Goal: Use online tool/utility: Utilize a website feature to perform a specific function

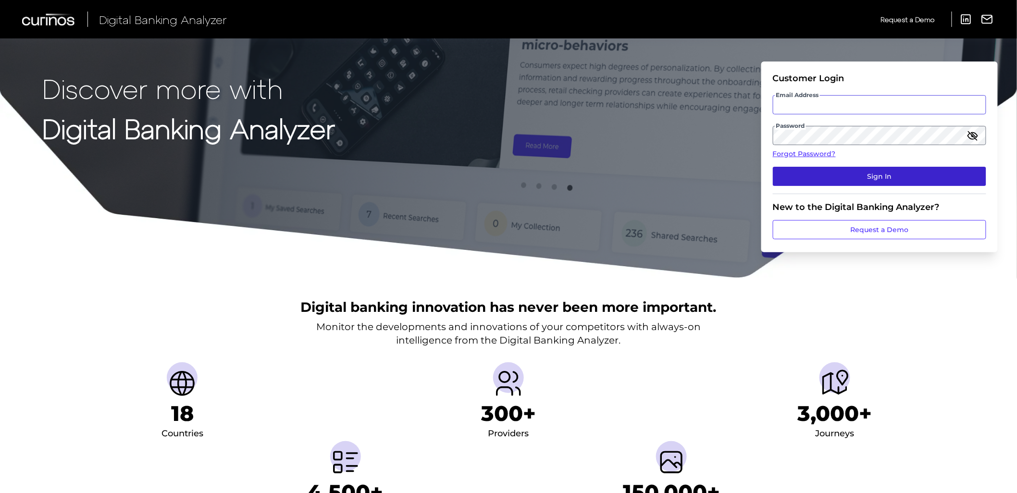
type input "[EMAIL_ADDRESS][DOMAIN_NAME]"
click at [787, 170] on button "Sign In" at bounding box center [879, 176] width 213 height 19
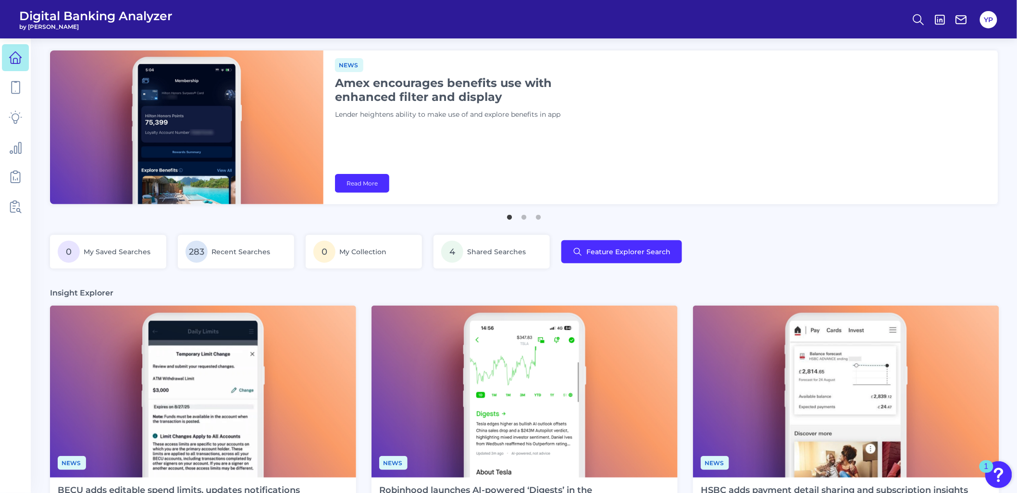
click at [0, 99] on html "Digital Banking Analyzer by Curinos YP News Appdates August Each month, we prov…" at bounding box center [508, 466] width 1017 height 933
click at [20, 79] on link at bounding box center [15, 87] width 27 height 27
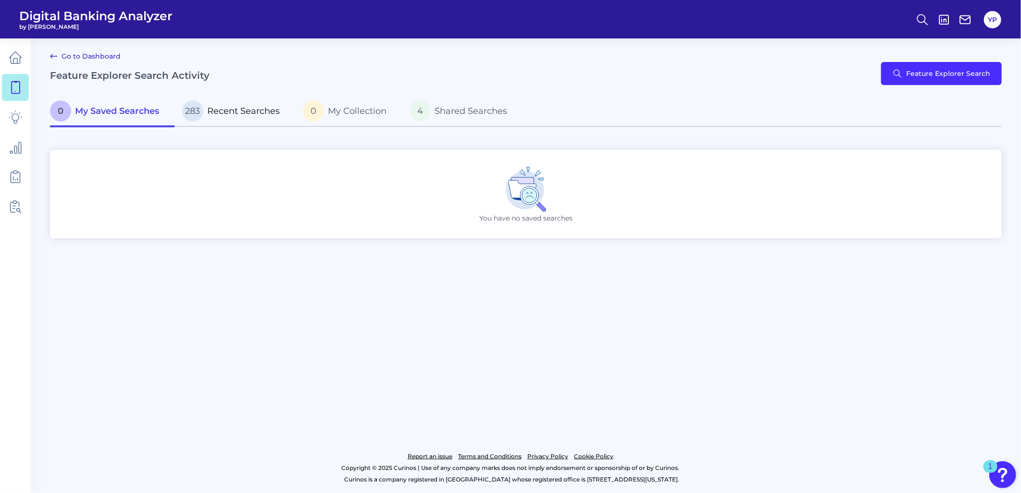
click at [217, 106] on span "Recent Searches" at bounding box center [243, 111] width 73 height 11
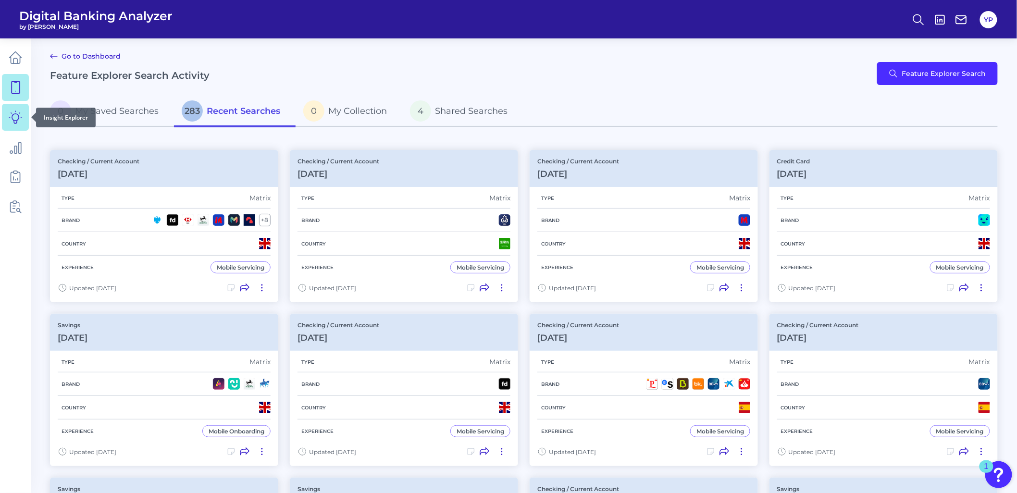
click at [3, 127] on link at bounding box center [15, 117] width 27 height 27
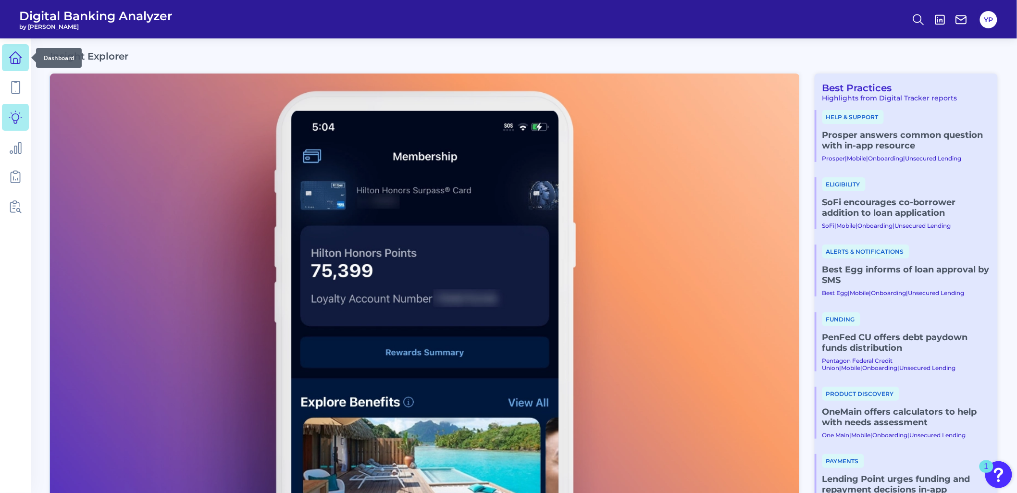
click at [13, 57] on icon at bounding box center [15, 57] width 13 height 13
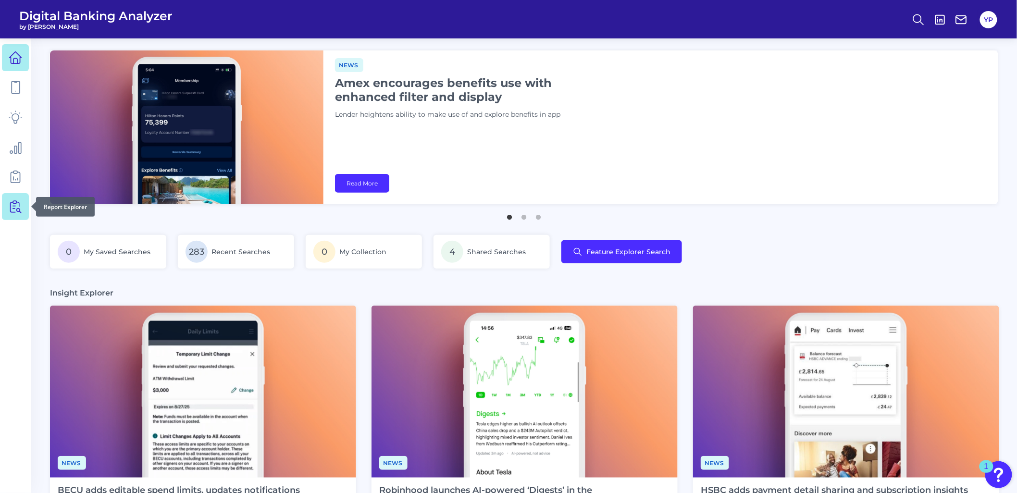
click at [17, 210] on icon at bounding box center [15, 206] width 13 height 13
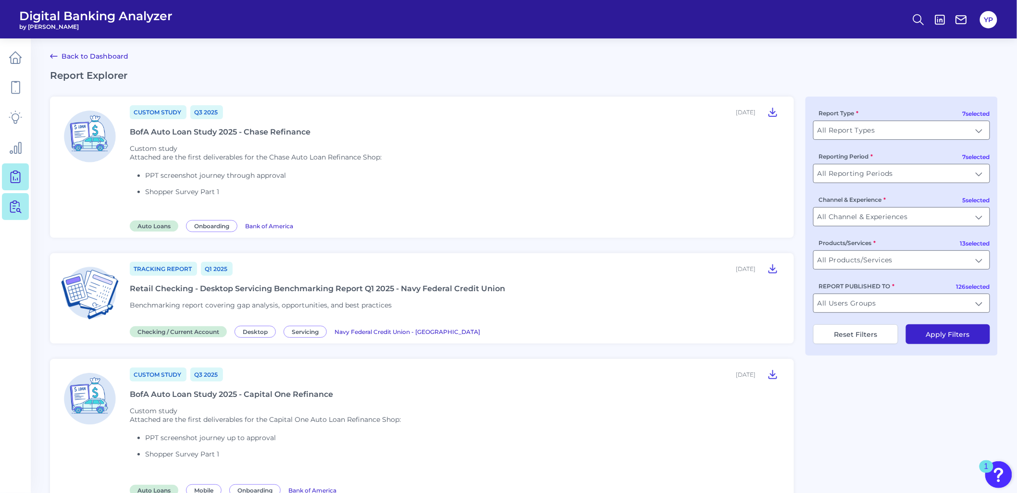
click at [13, 173] on icon at bounding box center [15, 176] width 13 height 13
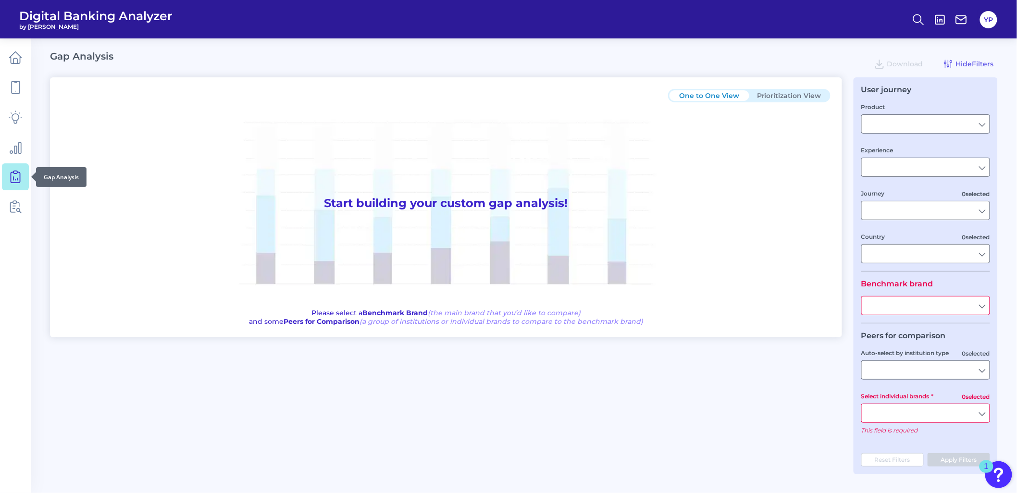
type input "Checking / Current Account"
type input "Mobile Servicing"
type input "Pre-Login Area, New Customer Onboarding, Login & Authentication, Accounts and t…"
type input "[GEOGRAPHIC_DATA]"
type input "All Select individual brands"
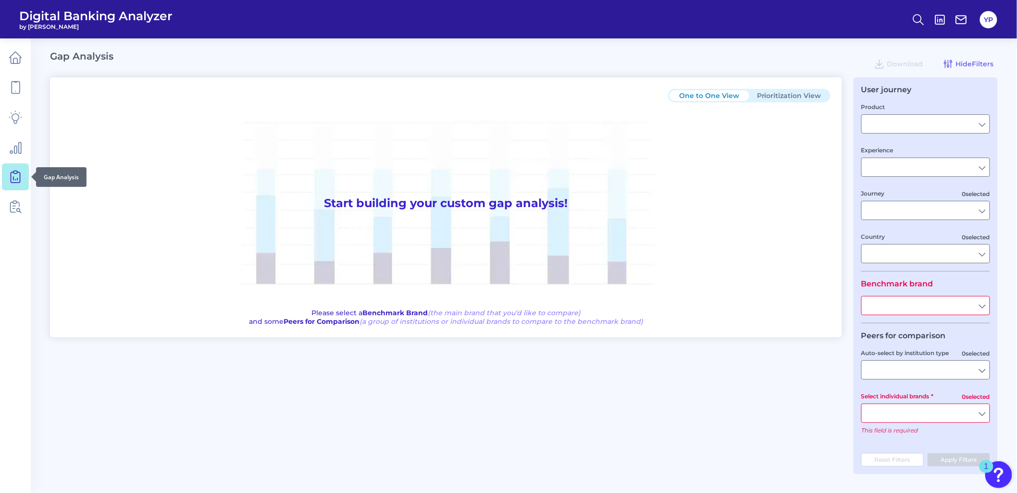
type input "All Journeys"
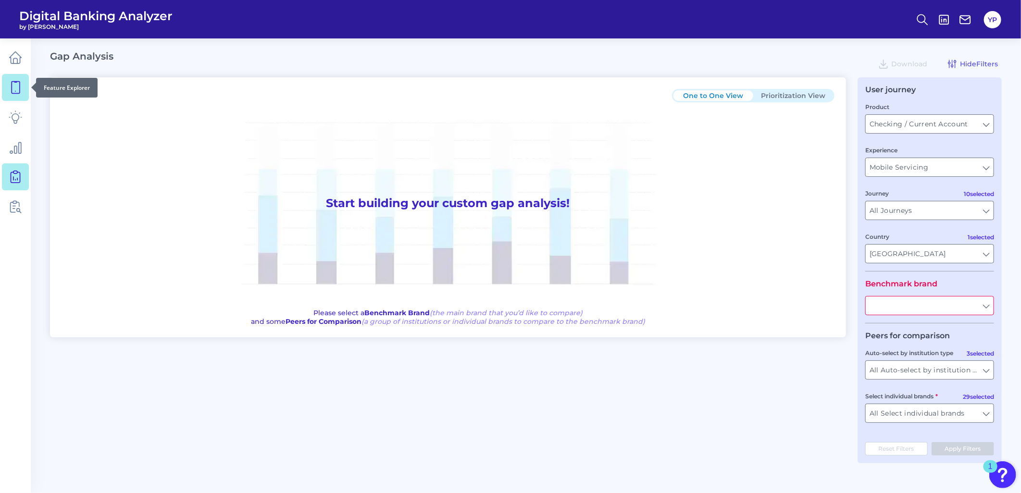
click at [5, 81] on link at bounding box center [15, 87] width 27 height 27
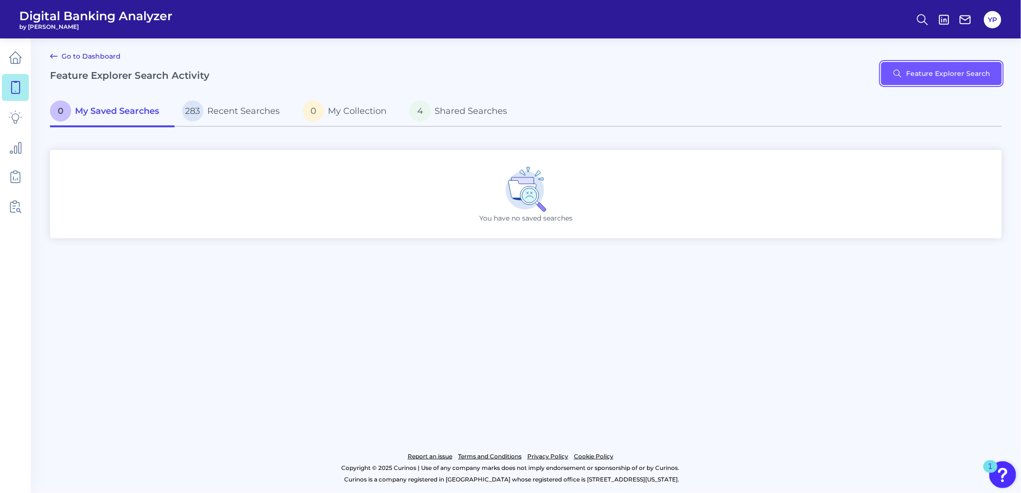
drag, startPoint x: 977, startPoint y: 62, endPoint x: 555, endPoint y: 165, distance: 434.8
click at [555, 165] on main "Go to Dashboard Feature Explorer Search Activity Feature Explorer Search 0 My S…" at bounding box center [510, 246] width 1021 height 493
click at [910, 62] on button "Feature Explorer Search" at bounding box center [941, 73] width 121 height 23
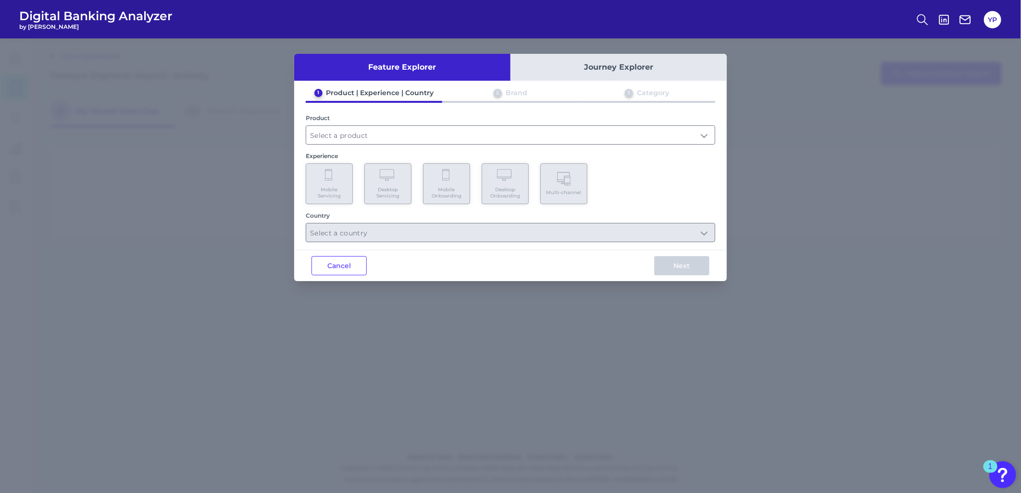
click at [540, 146] on div "1 Product | Experience | Country 2 Brand 3 Category Product Experience Mobile S…" at bounding box center [510, 165] width 433 height 154
click at [526, 138] on input "text" at bounding box center [510, 135] width 408 height 18
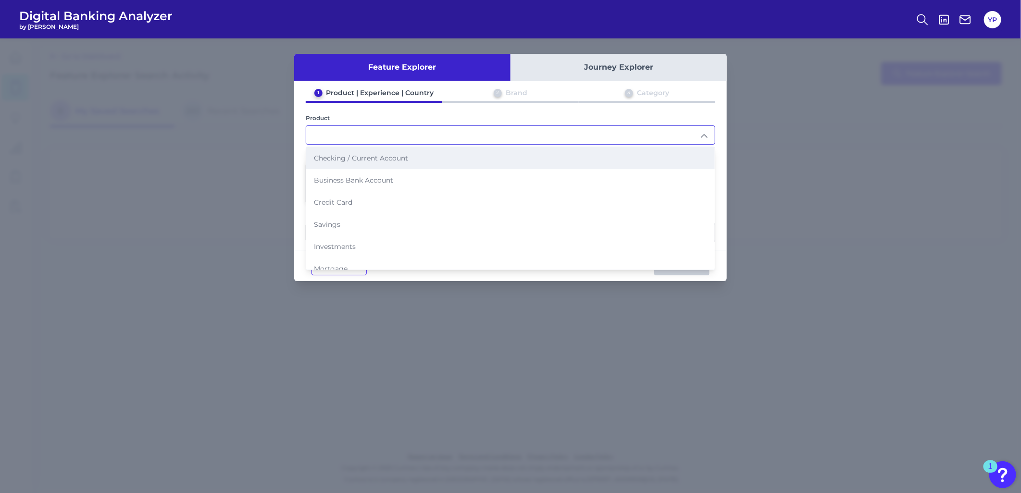
click at [462, 161] on li "Checking / Current Account" at bounding box center [510, 158] width 408 height 22
type input "Checking / Current Account"
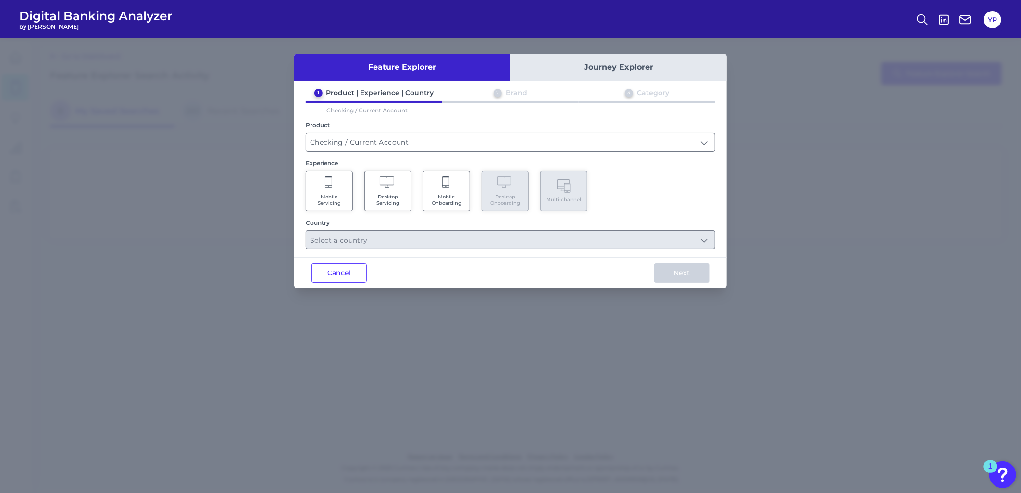
click at [334, 199] on span "Mobile Servicing" at bounding box center [329, 200] width 37 height 12
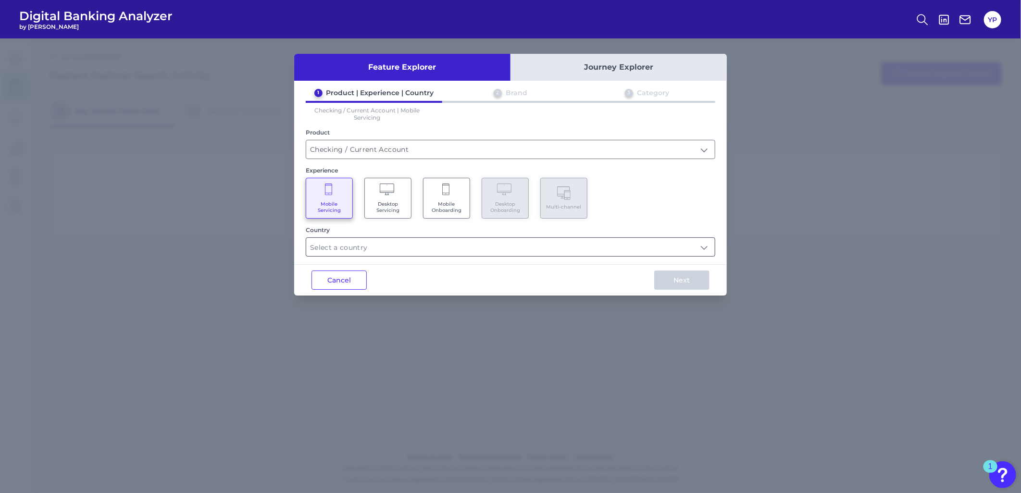
click at [384, 242] on input "text" at bounding box center [510, 247] width 408 height 18
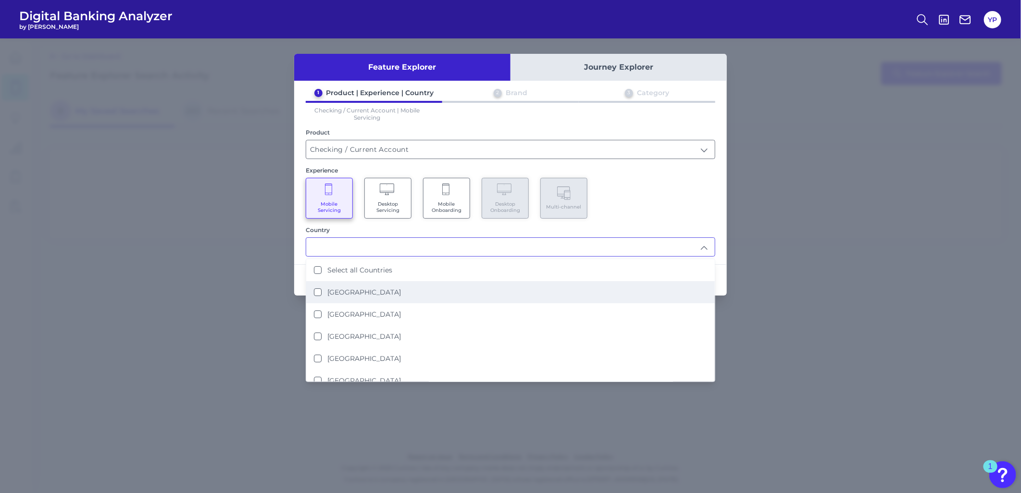
click at [402, 281] on li "[GEOGRAPHIC_DATA]" at bounding box center [510, 292] width 408 height 22
type input "[GEOGRAPHIC_DATA]"
click at [633, 190] on div "Mobile Servicing Desktop Servicing Mobile Onboarding Desktop Onboarding Multi-c…" at bounding box center [510, 198] width 409 height 41
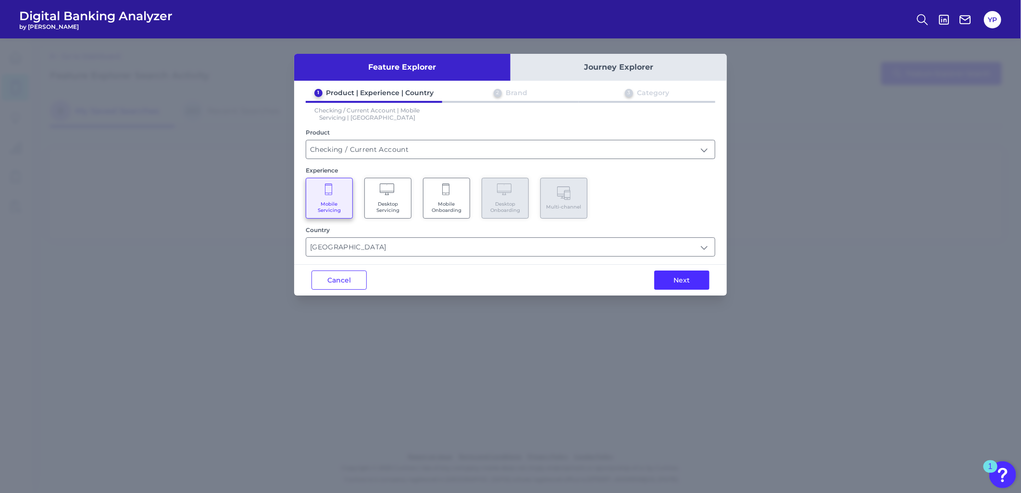
click at [682, 267] on div "Next" at bounding box center [682, 280] width 90 height 31
click at [683, 277] on button "Next" at bounding box center [681, 280] width 55 height 19
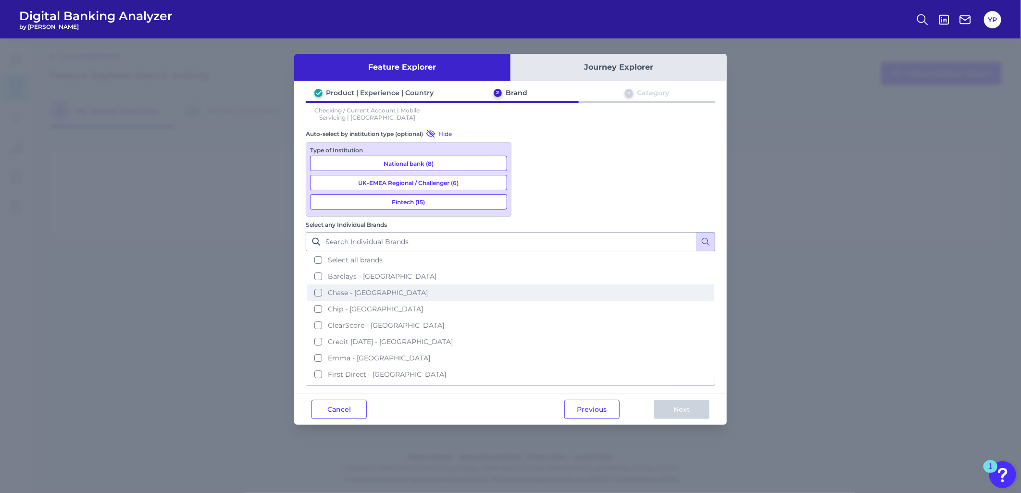
click at [576, 284] on button "Chase - [GEOGRAPHIC_DATA]" at bounding box center [511, 292] width 408 height 16
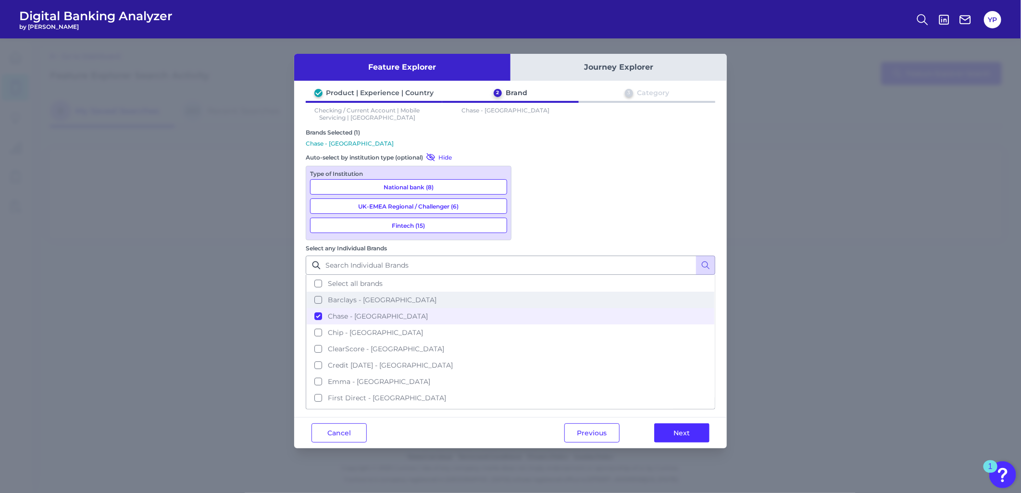
click at [569, 292] on button "Barclays - [GEOGRAPHIC_DATA]" at bounding box center [511, 300] width 408 height 16
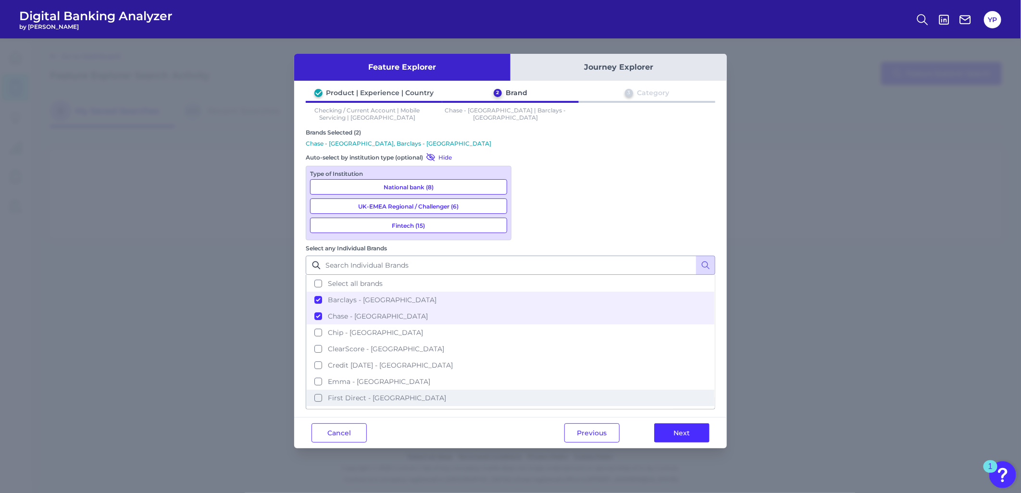
click at [610, 390] on button "First Direct - [GEOGRAPHIC_DATA]" at bounding box center [511, 398] width 408 height 16
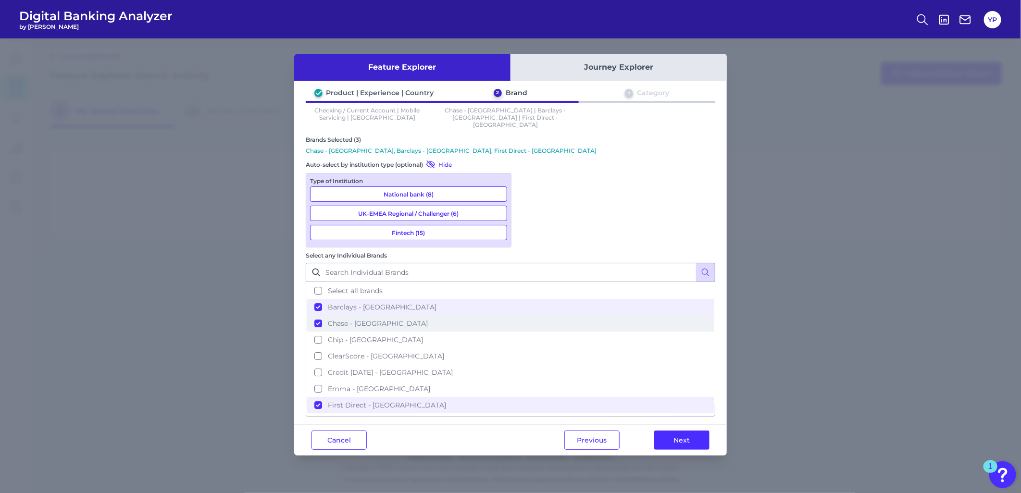
drag, startPoint x: 709, startPoint y: 210, endPoint x: 709, endPoint y: 217, distance: 7.7
click at [709, 282] on ul "Select all brands Barclays - [GEOGRAPHIC_DATA] Chase - [GEOGRAPHIC_DATA] Chip -…" at bounding box center [510, 349] width 409 height 135
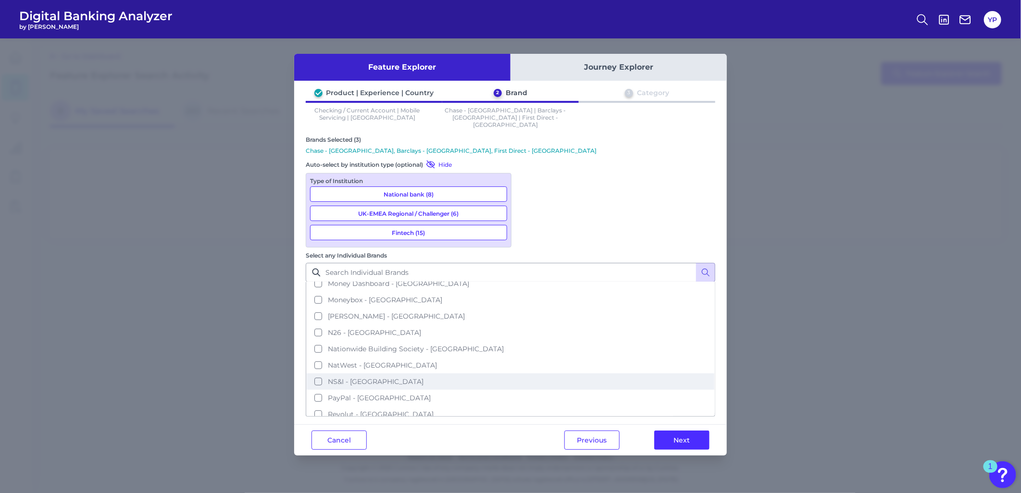
scroll to position [222, 0]
click at [708, 371] on button "NatWest - [GEOGRAPHIC_DATA]" at bounding box center [511, 379] width 408 height 16
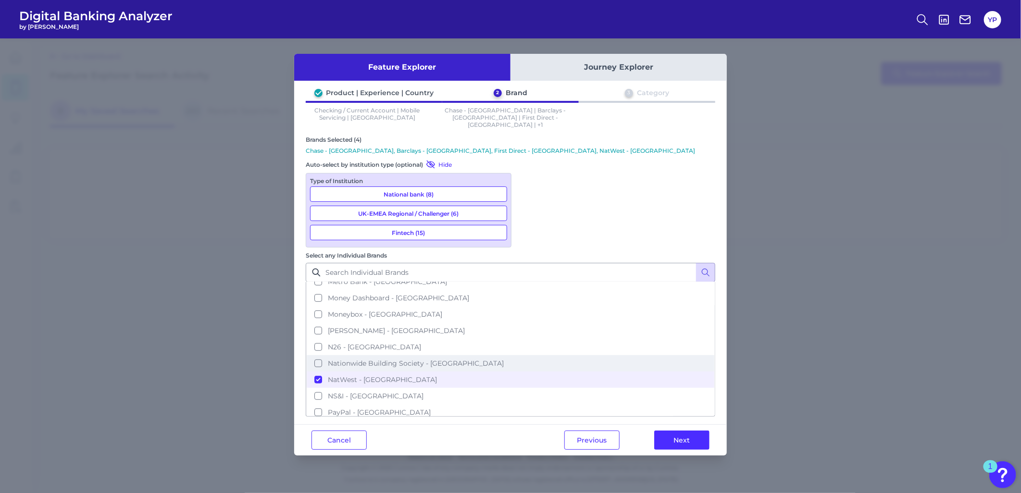
click at [655, 355] on button "Nationwide Building Society - [GEOGRAPHIC_DATA]" at bounding box center [511, 363] width 408 height 16
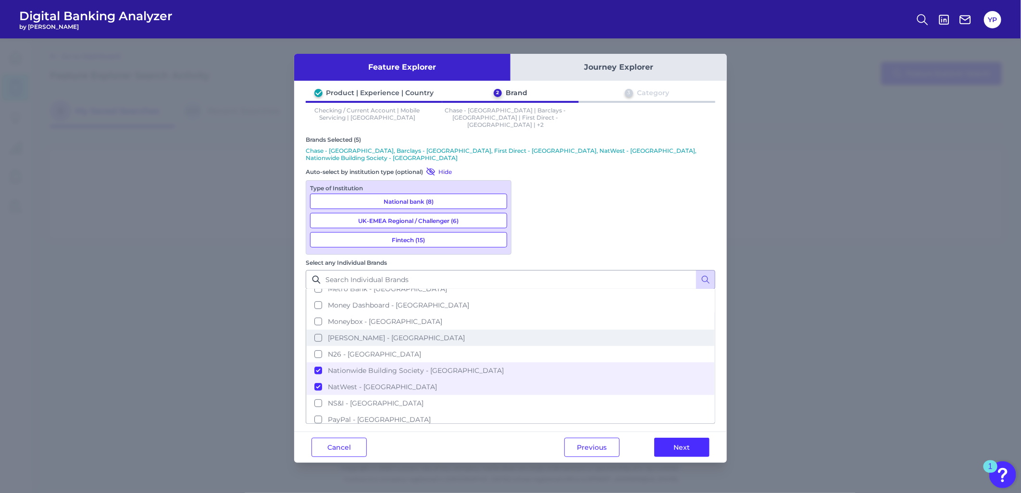
click at [623, 330] on button "[PERSON_NAME] - [GEOGRAPHIC_DATA]" at bounding box center [511, 338] width 408 height 16
drag, startPoint x: 710, startPoint y: 267, endPoint x: 707, endPoint y: 258, distance: 9.1
click at [707, 289] on ul "Select all brands Barclays - [GEOGRAPHIC_DATA] Chase - [GEOGRAPHIC_DATA] Chip -…" at bounding box center [510, 356] width 409 height 135
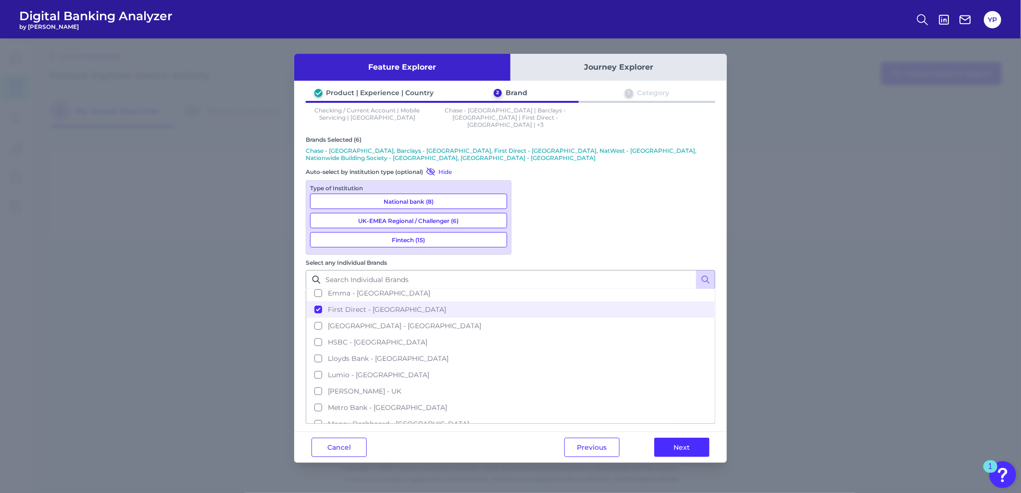
scroll to position [99, 0]
click at [681, 338] on button "HSBC - [GEOGRAPHIC_DATA]" at bounding box center [511, 346] width 408 height 16
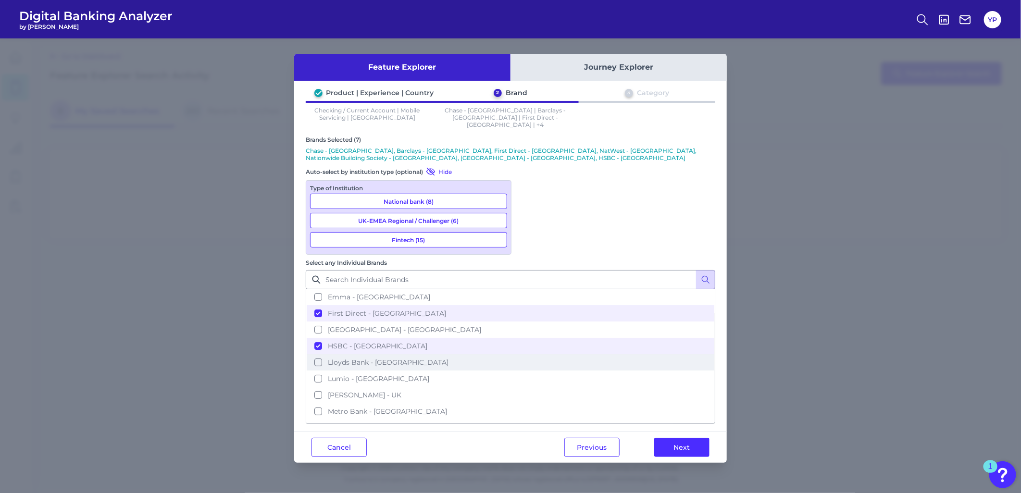
click at [682, 354] on button "Lloyds Bank - [GEOGRAPHIC_DATA]" at bounding box center [511, 362] width 408 height 16
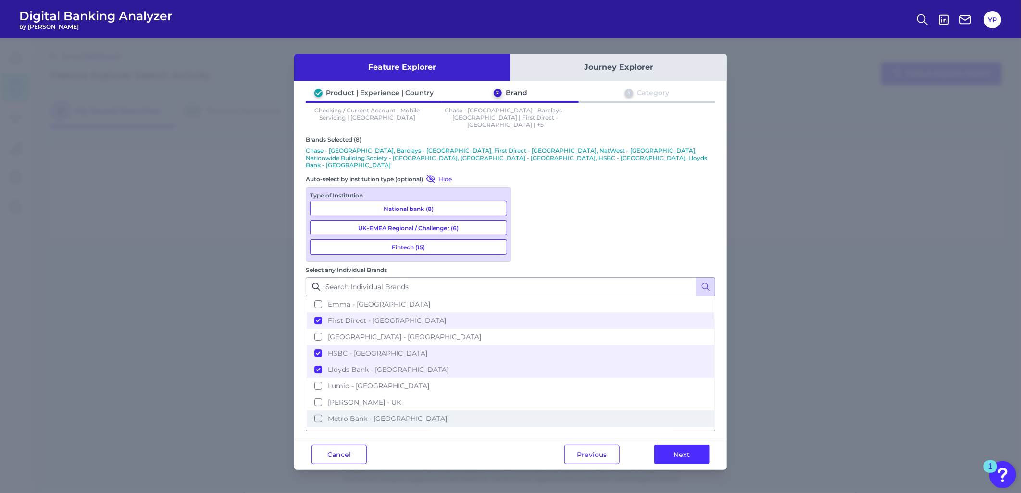
click at [694, 410] on button "Metro Bank - [GEOGRAPHIC_DATA]" at bounding box center [511, 418] width 408 height 16
drag, startPoint x: 710, startPoint y: 244, endPoint x: 705, endPoint y: 199, distance: 45.0
click at [705, 297] on ul "Select all brands Barclays - [GEOGRAPHIC_DATA] Chase - [GEOGRAPHIC_DATA] Chip -…" at bounding box center [510, 364] width 409 height 135
click at [708, 296] on button "Emma - [GEOGRAPHIC_DATA]" at bounding box center [511, 304] width 408 height 16
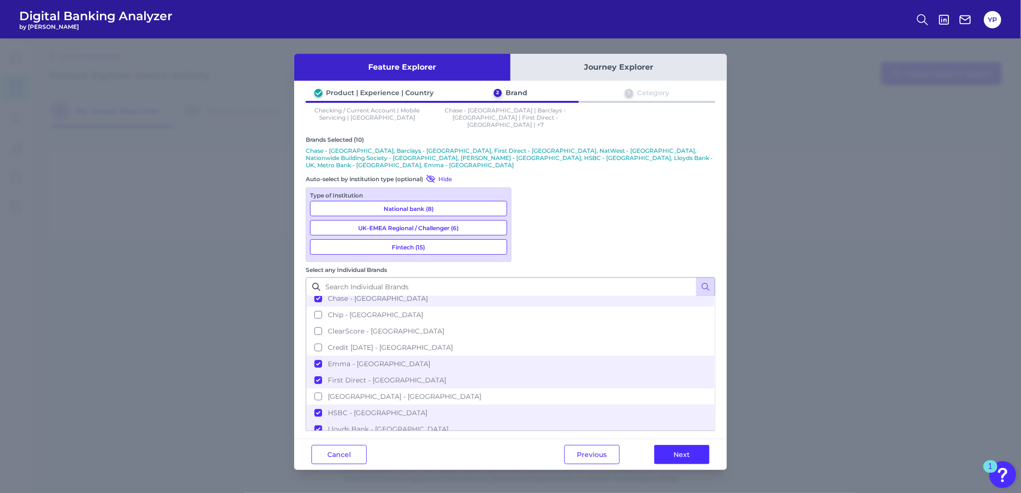
scroll to position [0, 0]
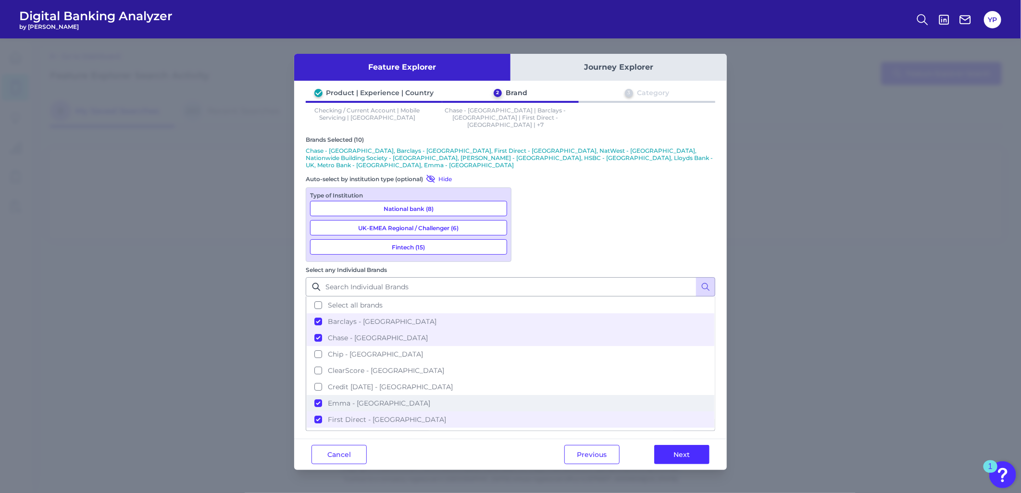
click at [627, 395] on button "Emma - [GEOGRAPHIC_DATA]" at bounding box center [511, 403] width 408 height 16
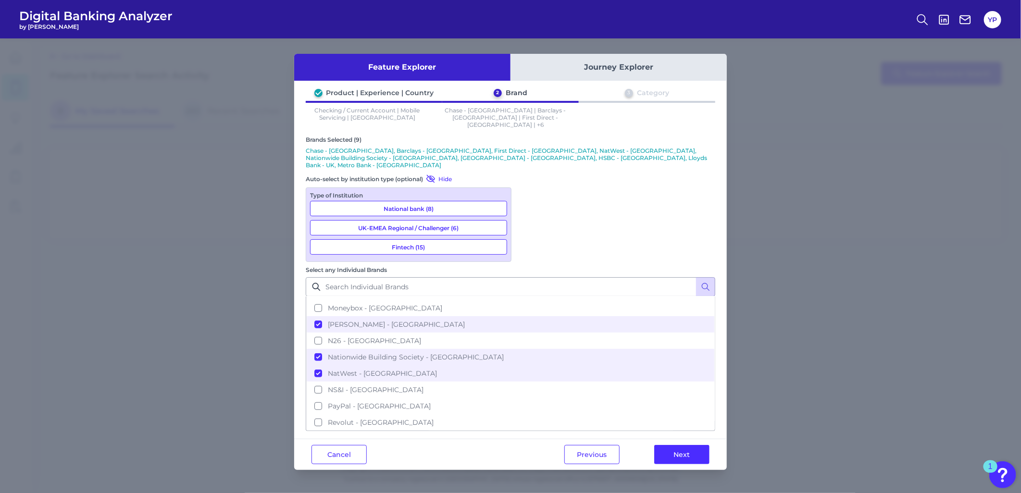
scroll to position [258, 0]
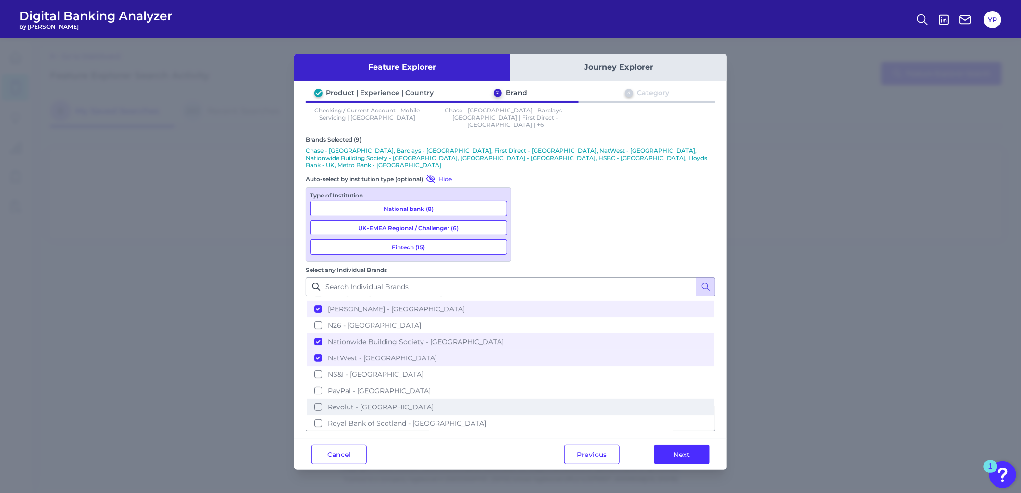
click at [433, 403] on span "Revolut - [GEOGRAPHIC_DATA]" at bounding box center [381, 407] width 106 height 9
click at [626, 432] on button "Santander - [GEOGRAPHIC_DATA]" at bounding box center [511, 440] width 408 height 16
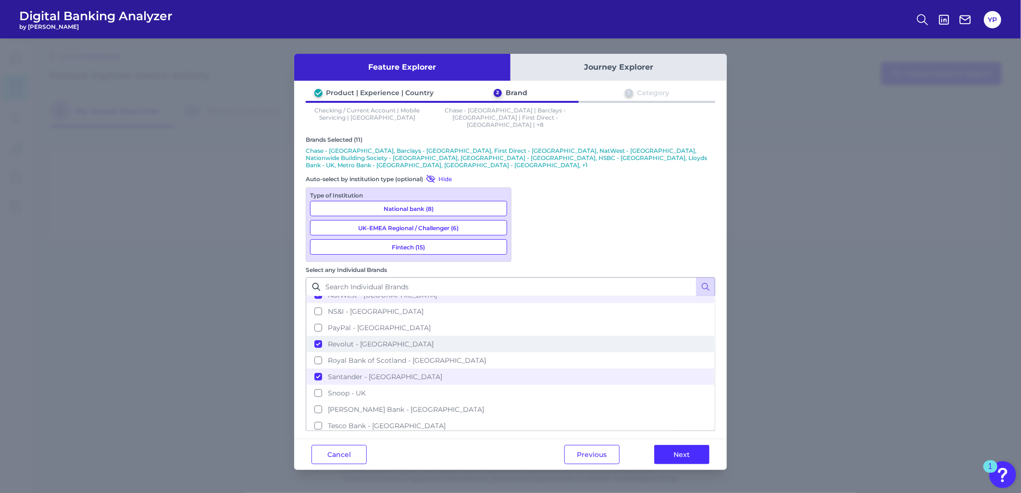
scroll to position [337, 0]
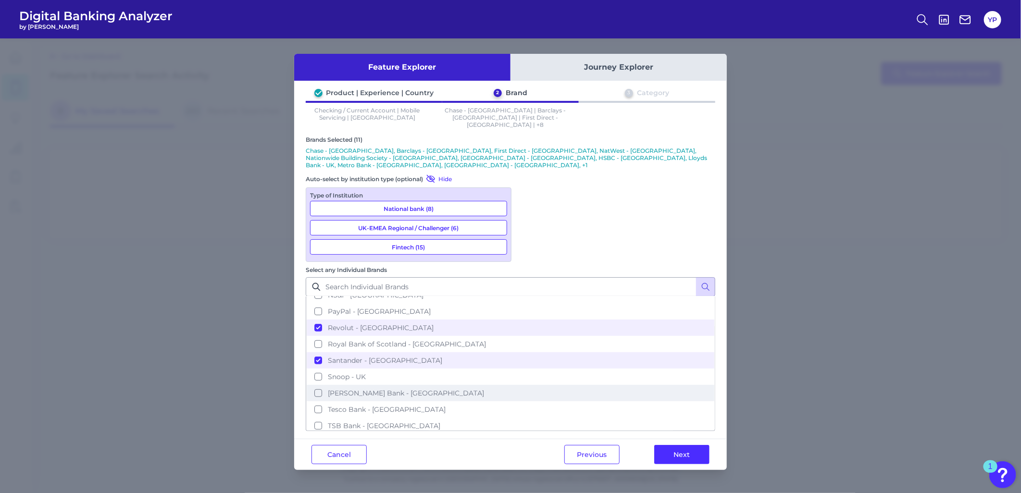
click at [588, 385] on button "[PERSON_NAME] Bank - [GEOGRAPHIC_DATA]" at bounding box center [511, 393] width 408 height 16
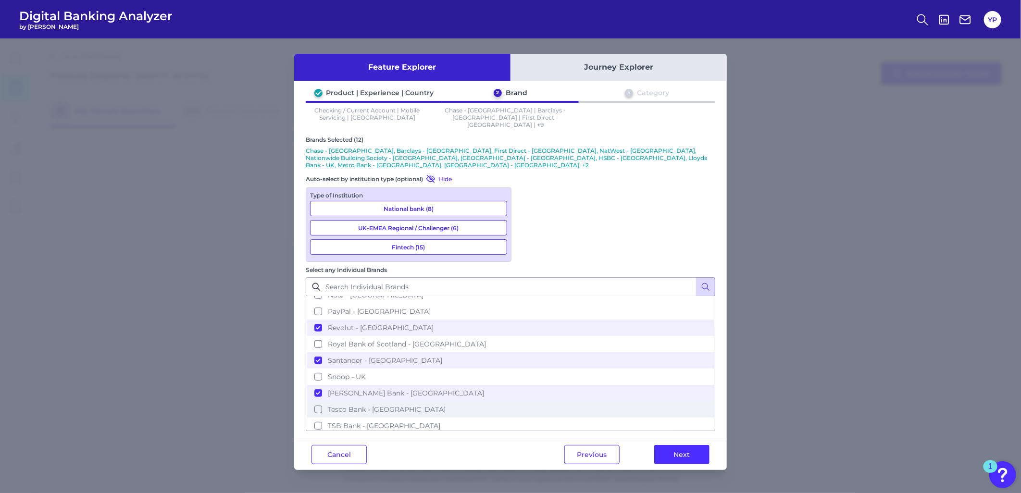
click at [445, 405] on span "Tesco Bank - [GEOGRAPHIC_DATA]" at bounding box center [387, 409] width 118 height 9
click at [588, 418] on button "TSB Bank - [GEOGRAPHIC_DATA]" at bounding box center [511, 426] width 408 height 16
click at [589, 434] on button "Virgin Money - [GEOGRAPHIC_DATA]" at bounding box center [511, 442] width 408 height 16
click at [693, 445] on button "Next" at bounding box center [681, 454] width 55 height 19
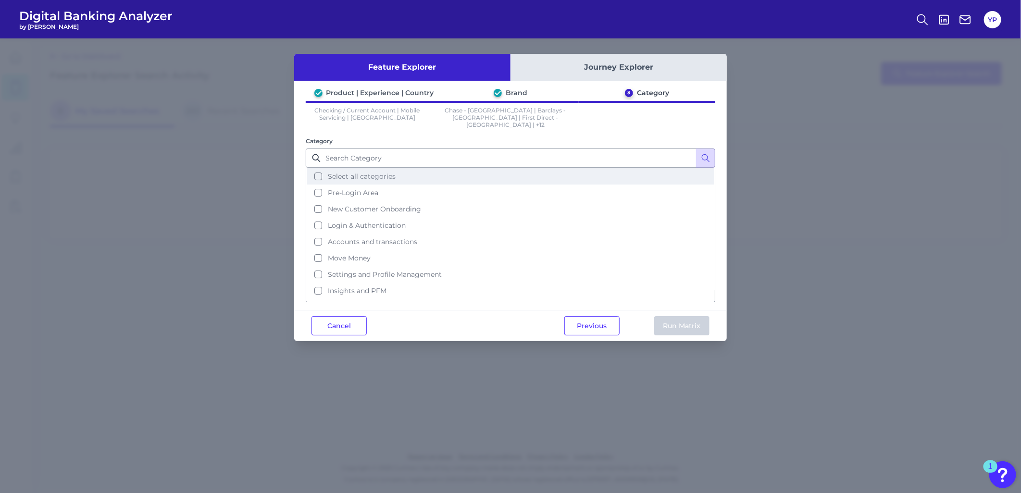
click at [387, 172] on span "Select all categories" at bounding box center [362, 176] width 68 height 9
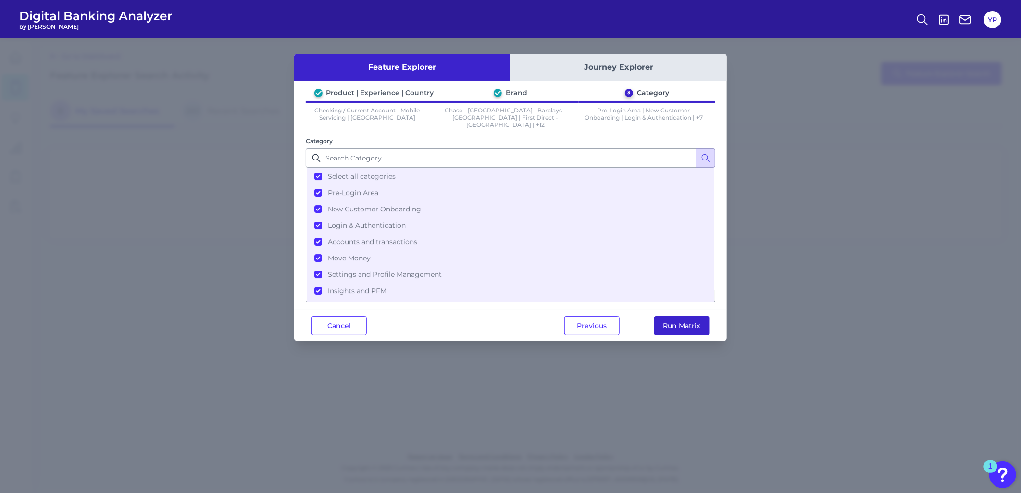
click at [671, 316] on button "Run Matrix" at bounding box center [681, 325] width 55 height 19
